Goal: Task Accomplishment & Management: Use online tool/utility

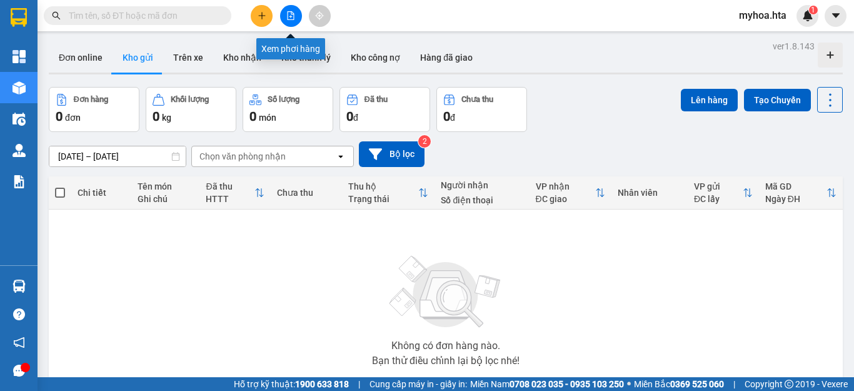
click at [289, 11] on icon "file-add" at bounding box center [291, 15] width 7 height 9
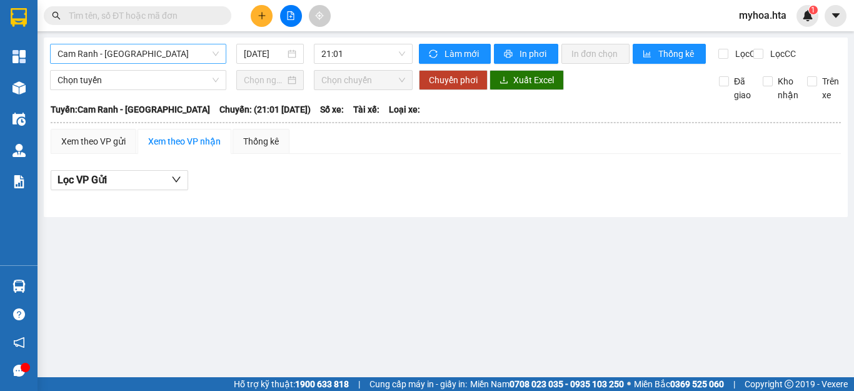
click at [171, 59] on span "Cam Ranh - [GEOGRAPHIC_DATA]" at bounding box center [138, 53] width 161 height 19
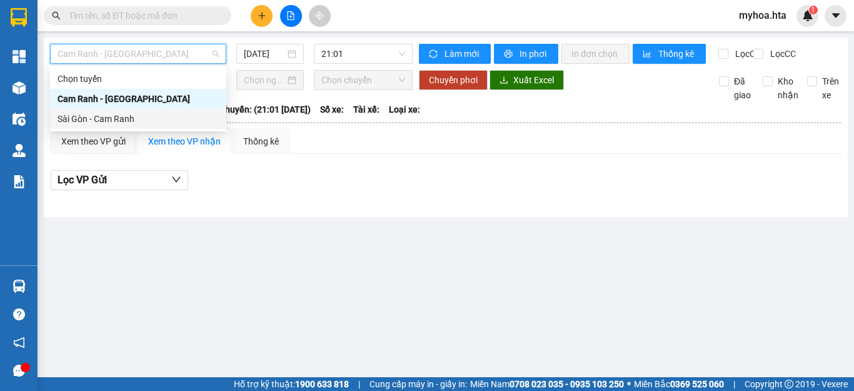
click at [155, 120] on div "Sài Gòn - Cam Ranh" at bounding box center [138, 119] width 161 height 14
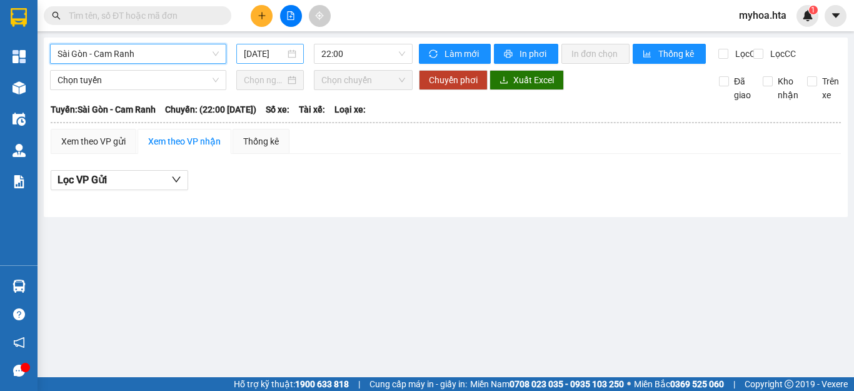
click at [267, 57] on input "[DATE]" at bounding box center [264, 54] width 41 height 14
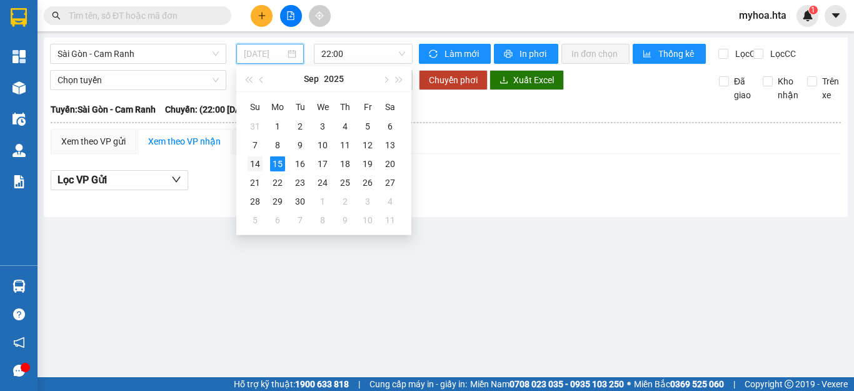
click at [253, 161] on div "14" at bounding box center [255, 163] width 15 height 15
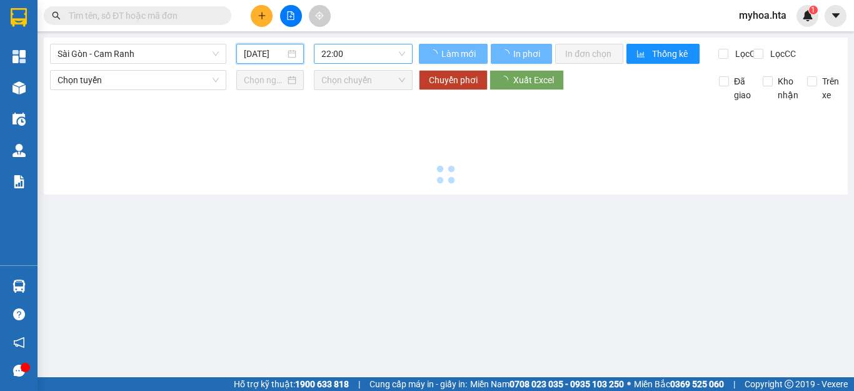
type input "[DATE]"
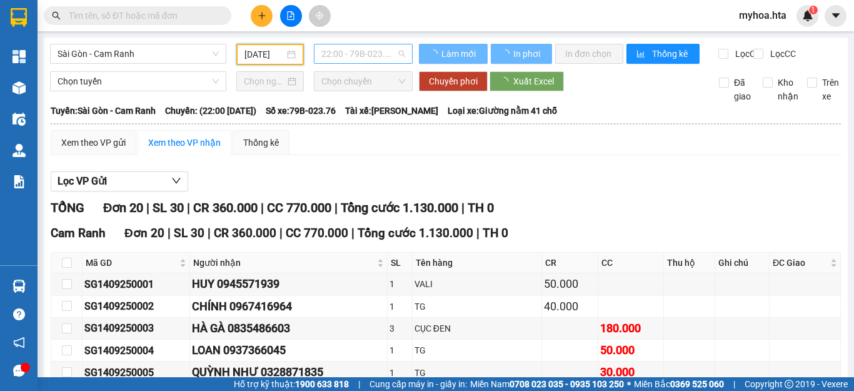
click at [354, 55] on span "22:00 - 79B-023.76" at bounding box center [363, 53] width 84 height 19
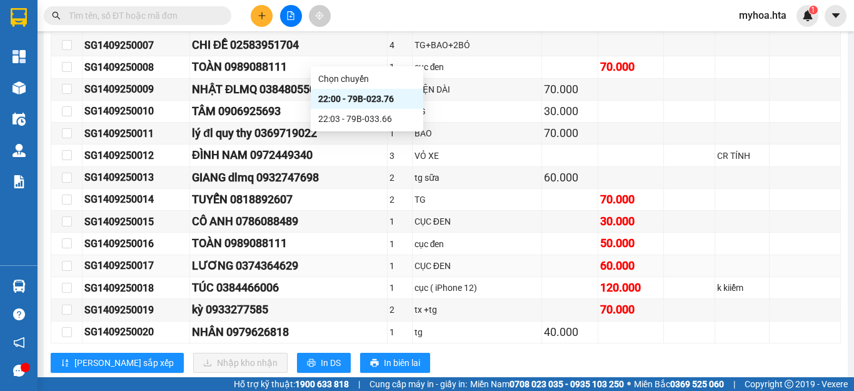
scroll to position [411, 0]
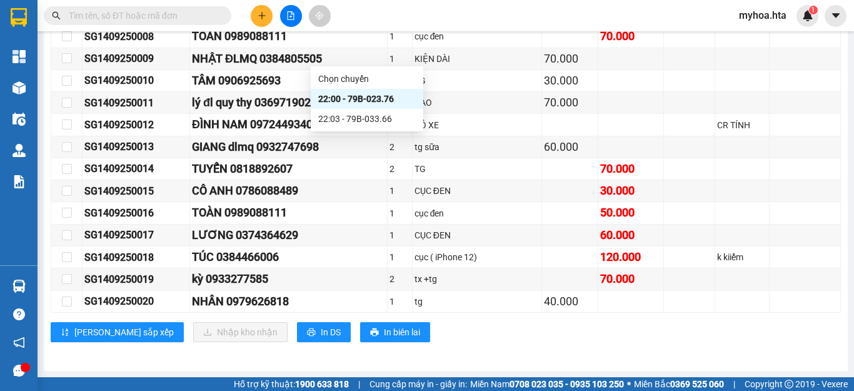
click at [684, 335] on div "[PERSON_NAME] sắp xếp Nhập kho nhận In DS In biên lai" at bounding box center [446, 332] width 790 height 20
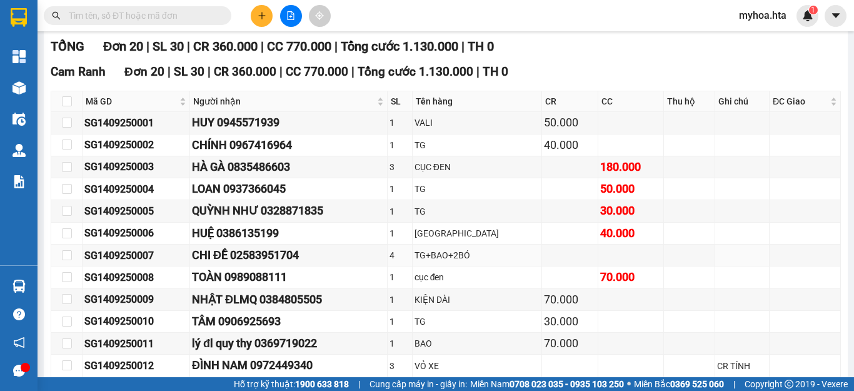
scroll to position [0, 0]
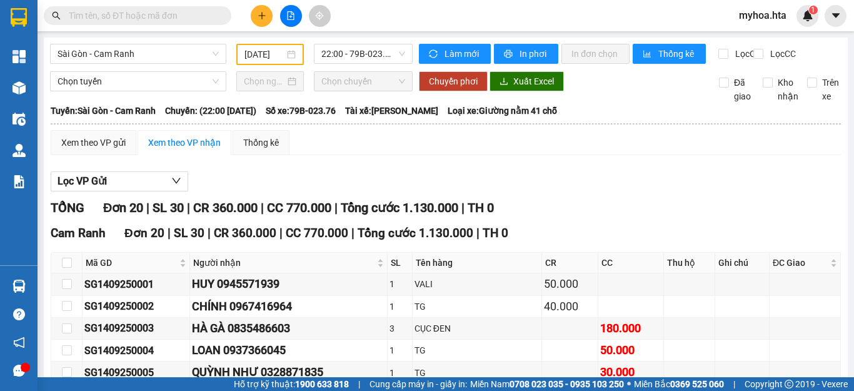
click at [349, 36] on main "[GEOGRAPHIC_DATA] - Cam Ranh [DATE] 22:00 - 79B-023.76 Làm mới In phơi In đơn c…" at bounding box center [427, 188] width 854 height 377
click at [353, 48] on span "22:00 - 79B-023.76" at bounding box center [363, 53] width 84 height 19
click at [478, 124] on hr at bounding box center [446, 123] width 790 height 1
click at [364, 53] on span "22:00 - 79B-023.76" at bounding box center [363, 53] width 84 height 19
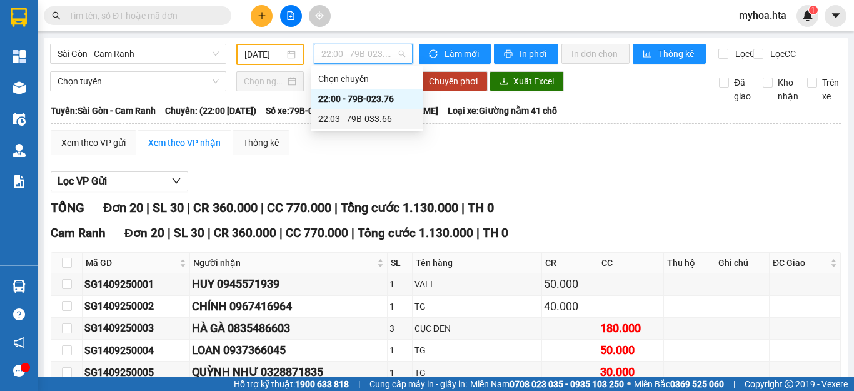
drag, startPoint x: 372, startPoint y: 119, endPoint x: 373, endPoint y: 102, distance: 17.5
click at [371, 119] on div "22:03 - 79B-033.66" at bounding box center [367, 119] width 98 height 14
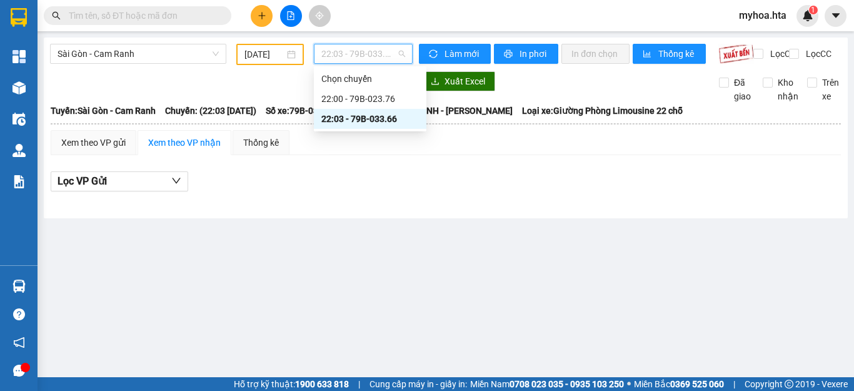
click at [384, 51] on span "22:03 - 79B-033.66" at bounding box center [363, 53] width 84 height 19
click at [387, 102] on div "22:00 - 79B-023.76" at bounding box center [370, 99] width 98 height 14
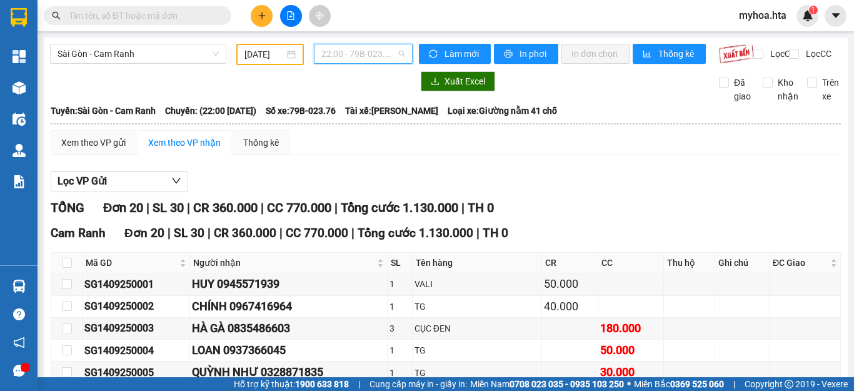
click at [385, 56] on span "22:00 - 79B-023.76" at bounding box center [363, 53] width 84 height 19
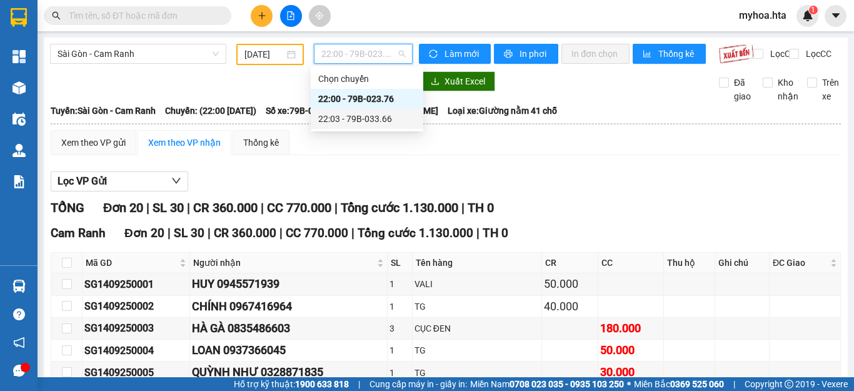
click at [384, 118] on div "22:03 - 79B-033.66" at bounding box center [367, 119] width 98 height 14
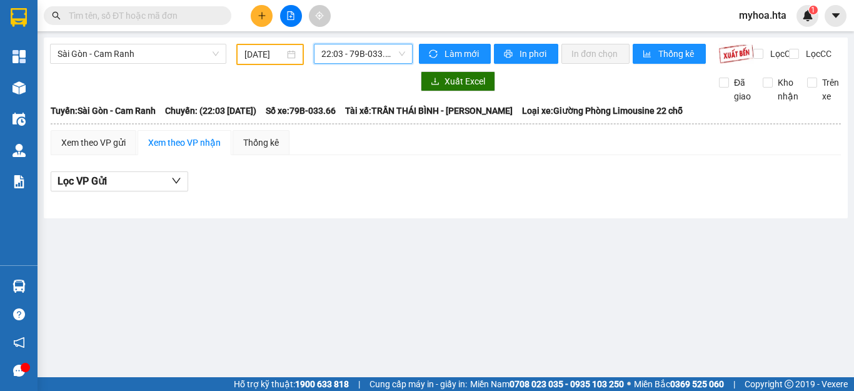
click at [389, 59] on span "22:03 - 79B-033.66" at bounding box center [363, 53] width 84 height 19
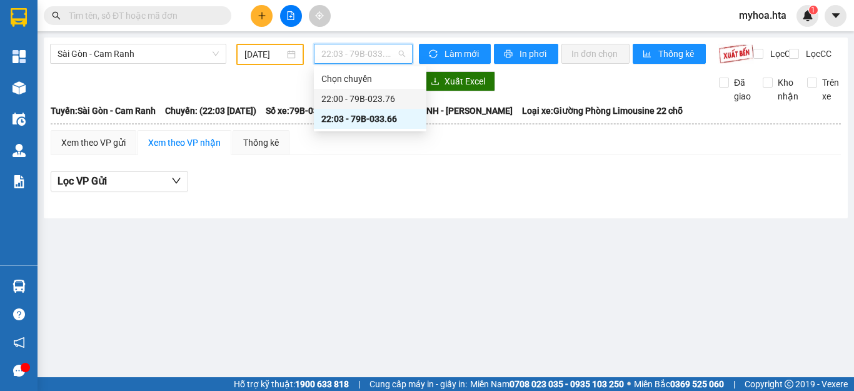
click at [372, 101] on div "22:00 - 79B-023.76" at bounding box center [370, 99] width 98 height 14
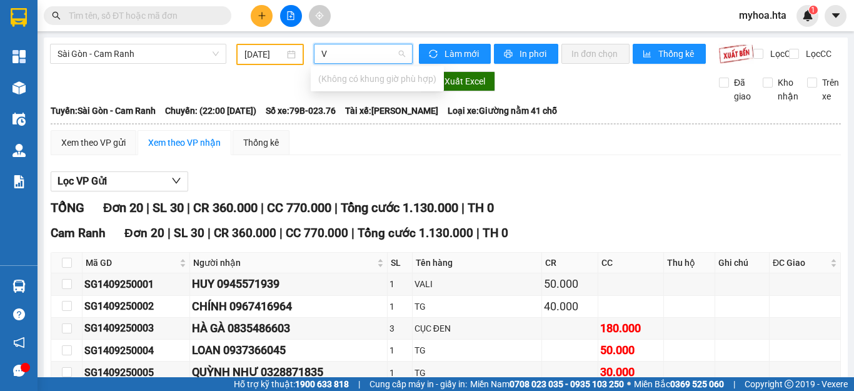
type input "V"
